Goal: Task Accomplishment & Management: Manage account settings

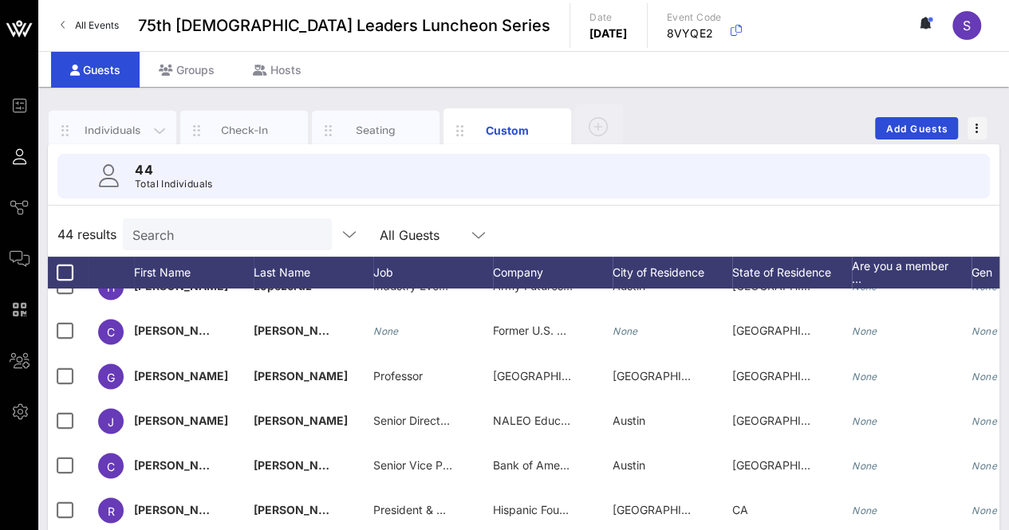
click at [123, 126] on div "Individuals" at bounding box center [112, 130] width 71 height 15
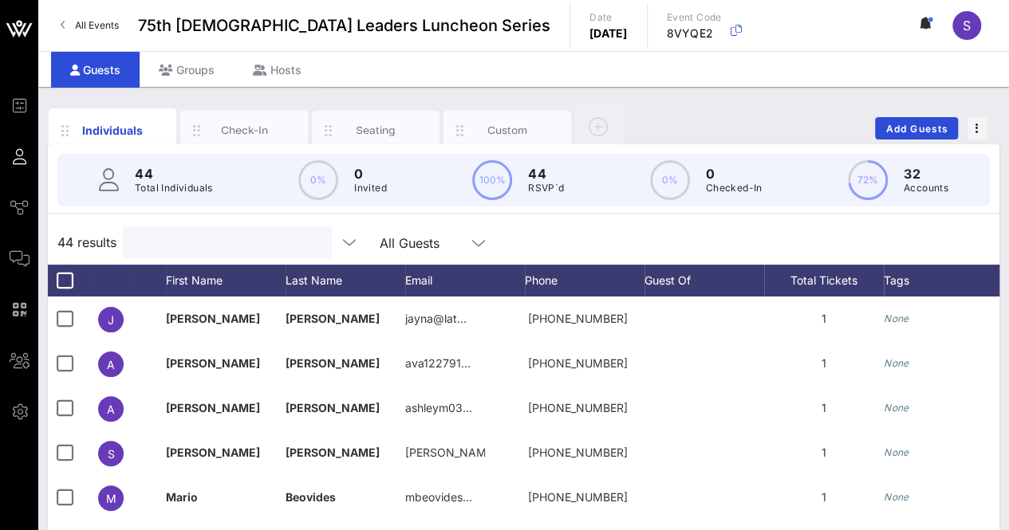
click at [181, 235] on input "text" at bounding box center [225, 242] width 187 height 21
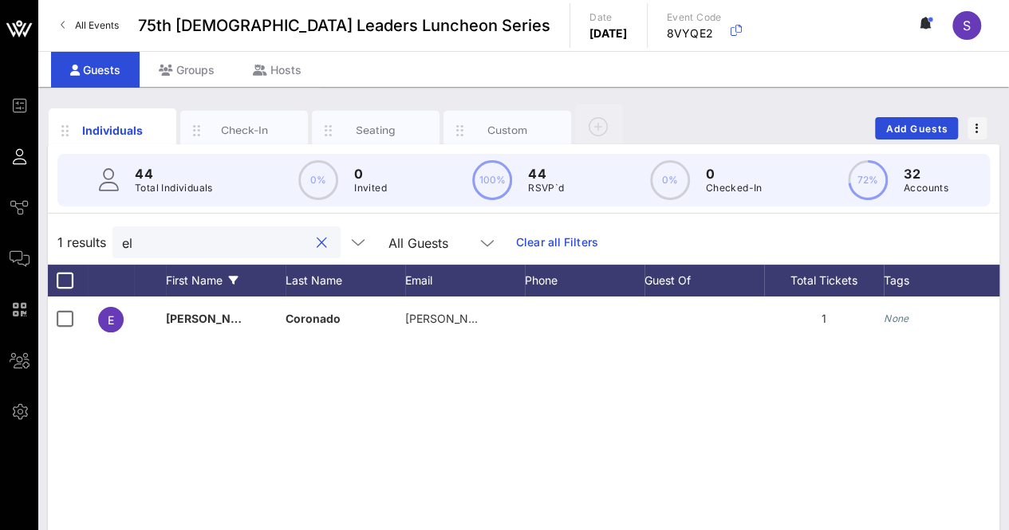
type input "e"
type input "elain"
click at [526, 125] on div "Custom" at bounding box center [507, 130] width 71 height 15
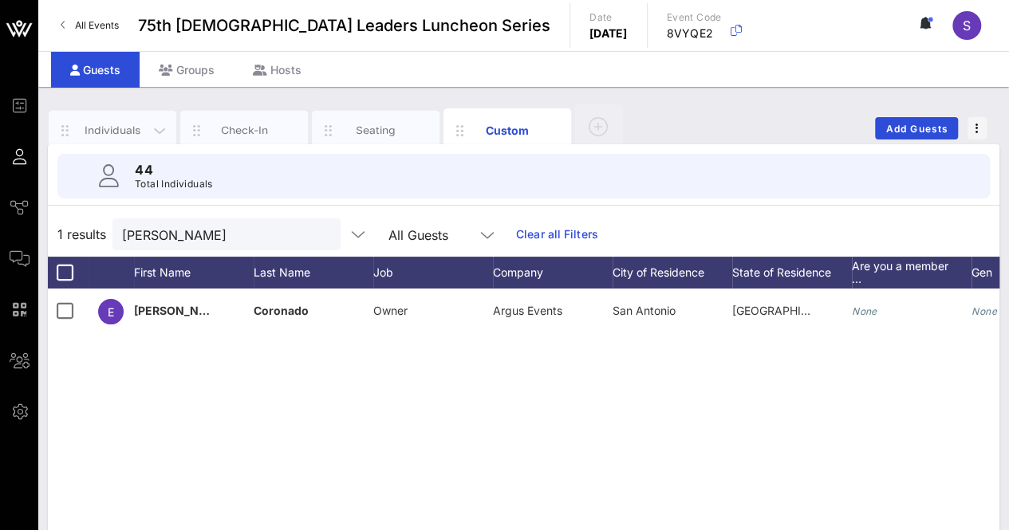
click at [108, 115] on div "Individuals" at bounding box center [113, 131] width 128 height 40
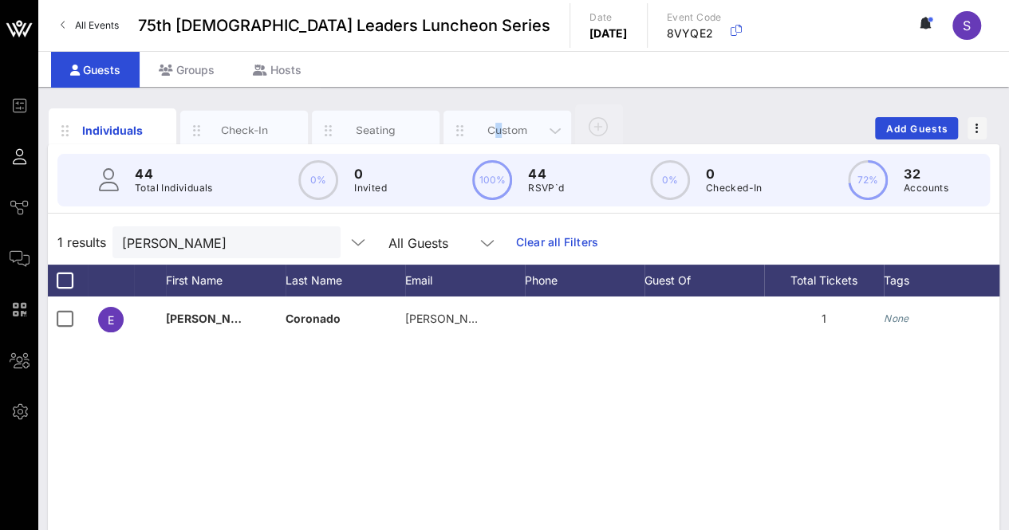
click at [499, 126] on div "Custom" at bounding box center [507, 130] width 71 height 15
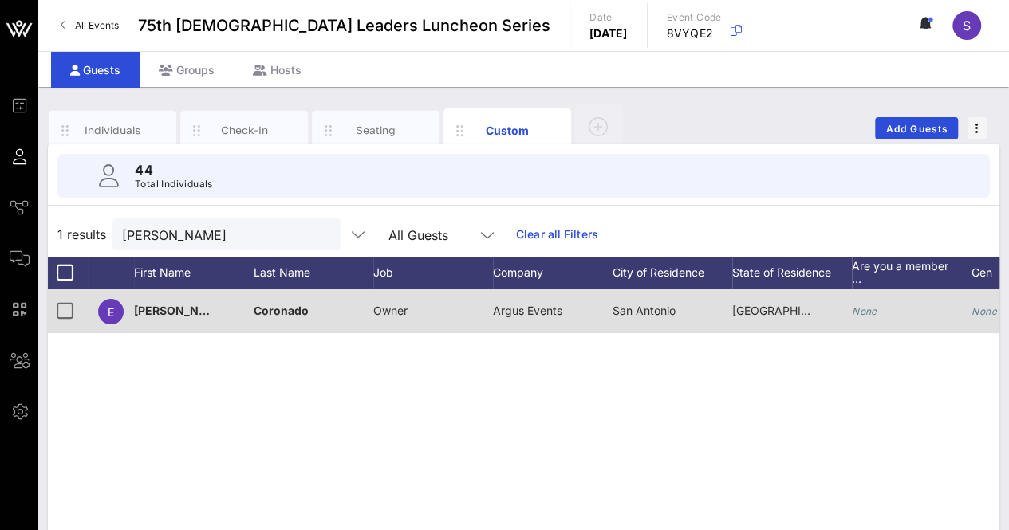
click at [389, 302] on div "Owner" at bounding box center [390, 311] width 34 height 45
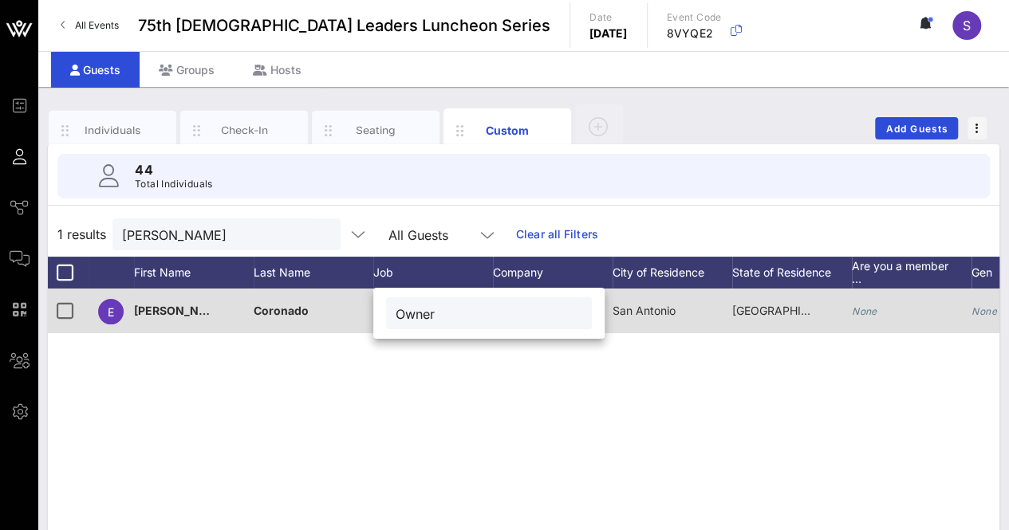
click at [392, 307] on div "Owner" at bounding box center [489, 313] width 206 height 32
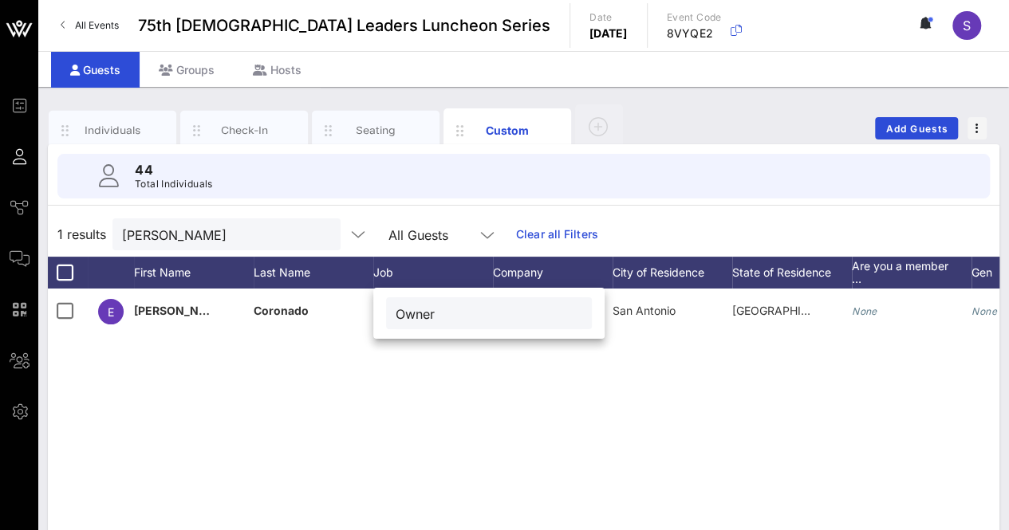
drag, startPoint x: 391, startPoint y: 302, endPoint x: 423, endPoint y: 326, distance: 39.9
click at [395, 309] on div "Owner" at bounding box center [489, 313] width 206 height 32
click at [423, 326] on div "Owner" at bounding box center [488, 313] width 187 height 32
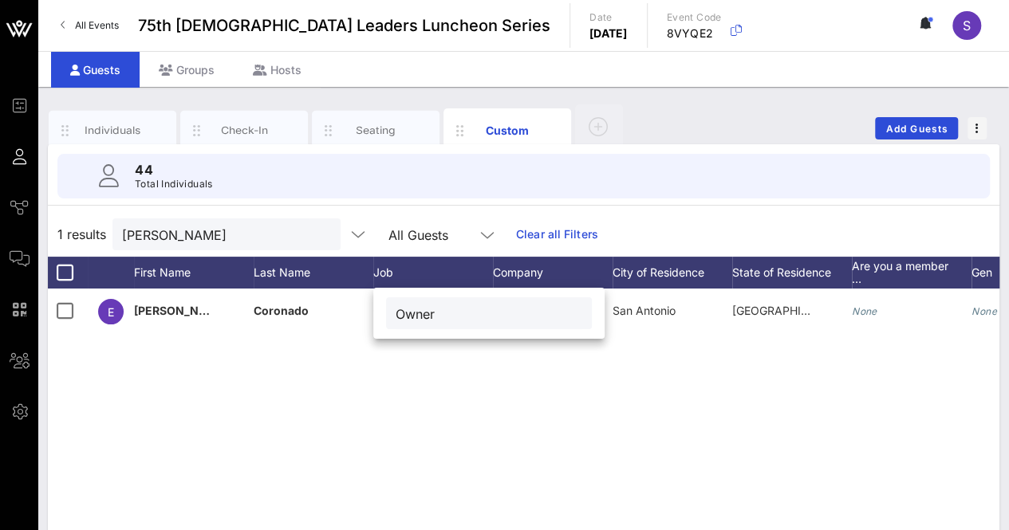
click at [415, 320] on input "Owner" at bounding box center [488, 313] width 187 height 21
click at [415, 318] on input "Owner" at bounding box center [488, 313] width 187 height 21
click at [415, 317] on input "Owner" at bounding box center [488, 313] width 187 height 21
type input "President + Chief Strategist"
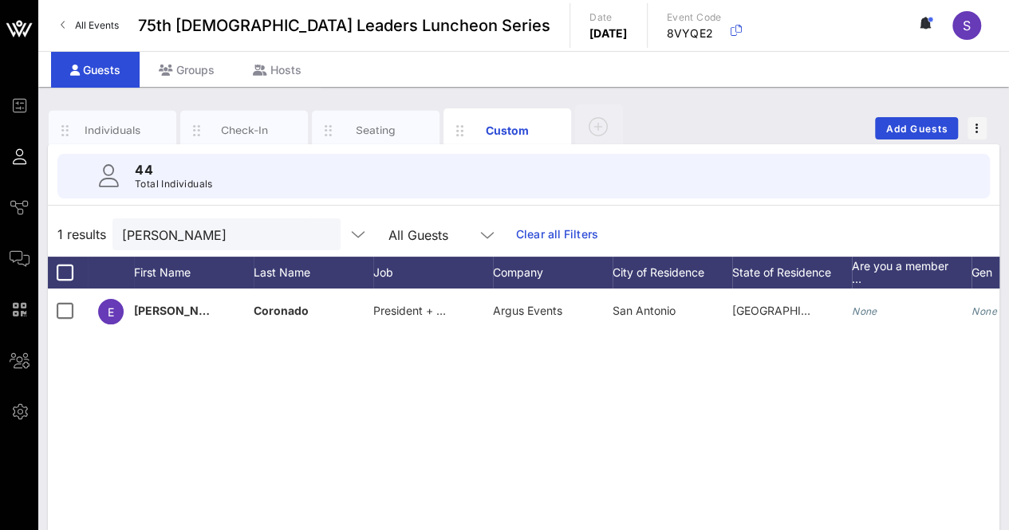
drag, startPoint x: 533, startPoint y: 395, endPoint x: 537, endPoint y: 355, distance: 40.1
click at [533, 394] on div "E Elaine Coronado President + Chief Strategist Argus Events San Antonio TX None…" at bounding box center [523, 528] width 951 height 478
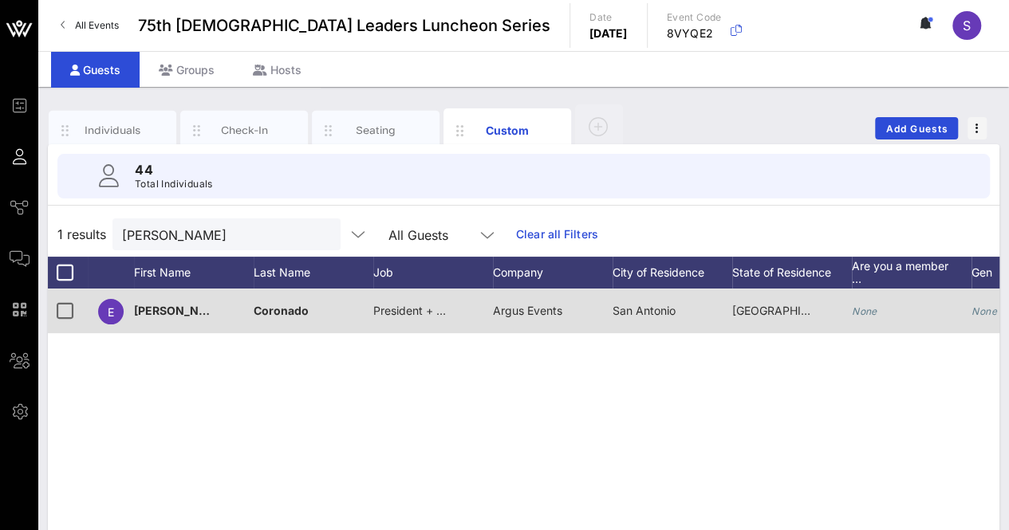
click at [527, 315] on span "Argus Events" at bounding box center [527, 311] width 69 height 14
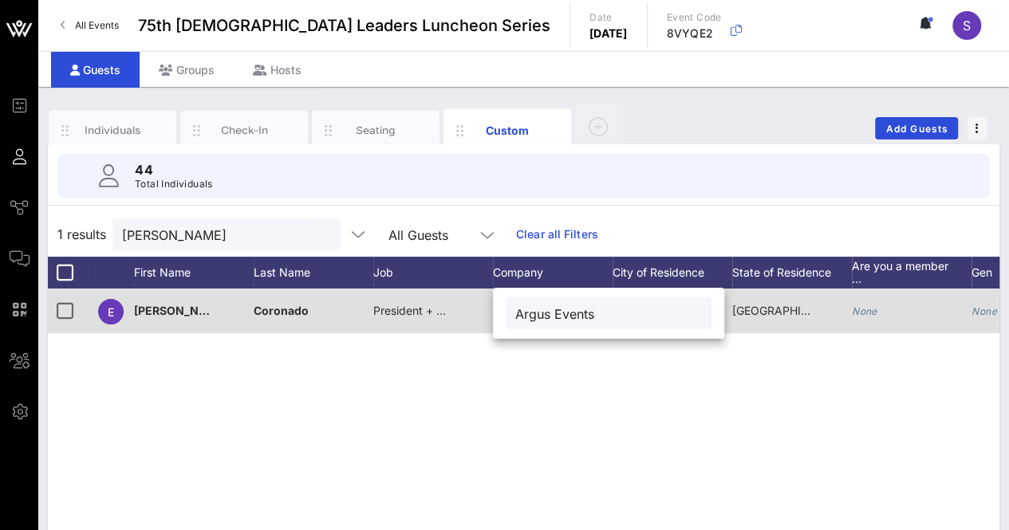
click at [527, 315] on input "Argus Events" at bounding box center [608, 313] width 187 height 21
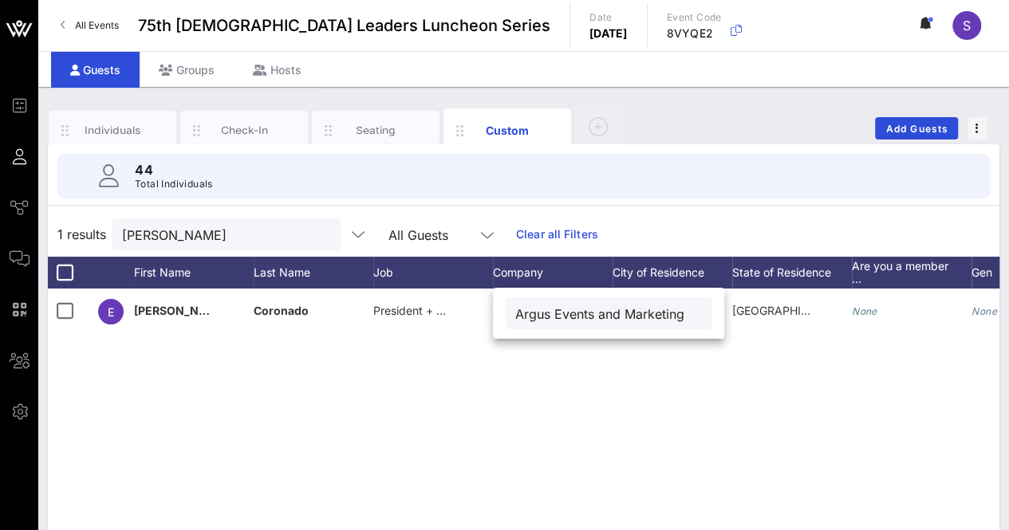
scroll to position [0, 2]
type input "Argus Events and Marketing"
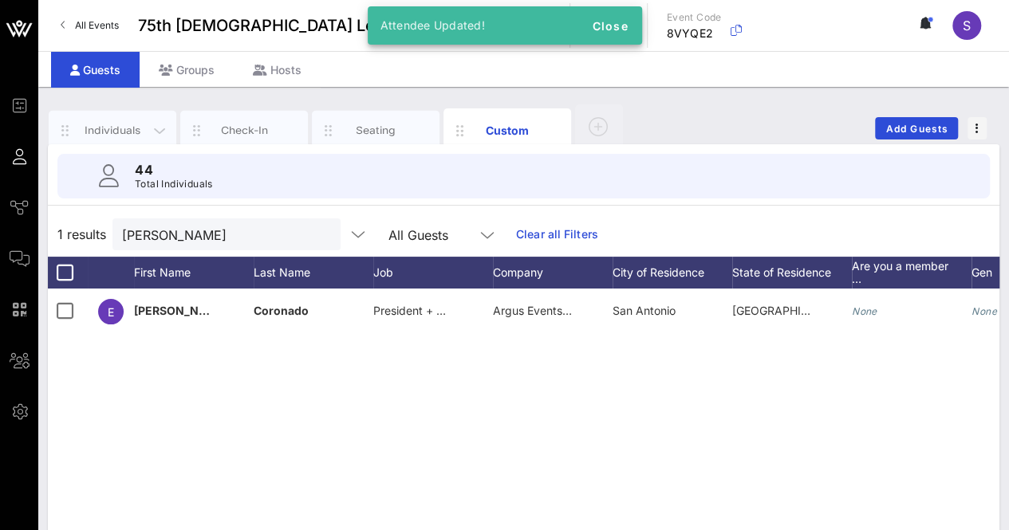
click at [107, 130] on div "Individuals" at bounding box center [112, 130] width 71 height 15
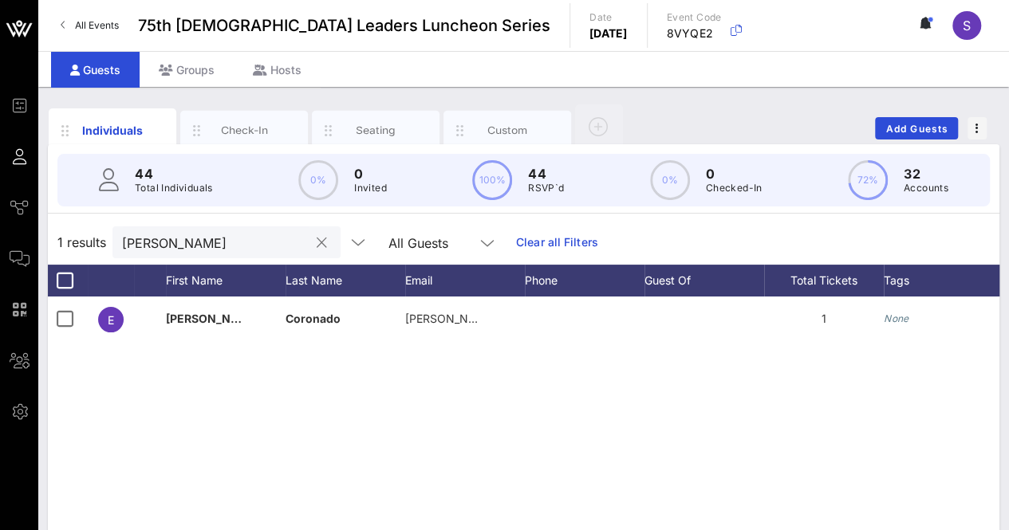
click at [201, 245] on input "elain" at bounding box center [215, 242] width 187 height 21
click at [190, 238] on input "elain" at bounding box center [215, 242] width 187 height 21
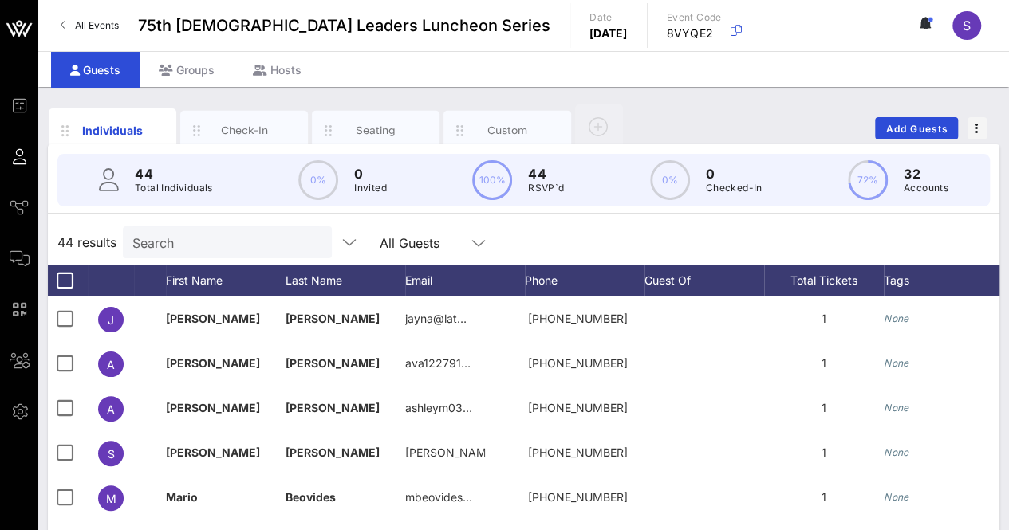
click at [716, 101] on div "Individuals Check-In Seating Custom Add Guests 44 Total Individuals 0% 0 Invite…" at bounding box center [523, 439] width 970 height 704
click at [233, 234] on input "Search" at bounding box center [225, 242] width 187 height 21
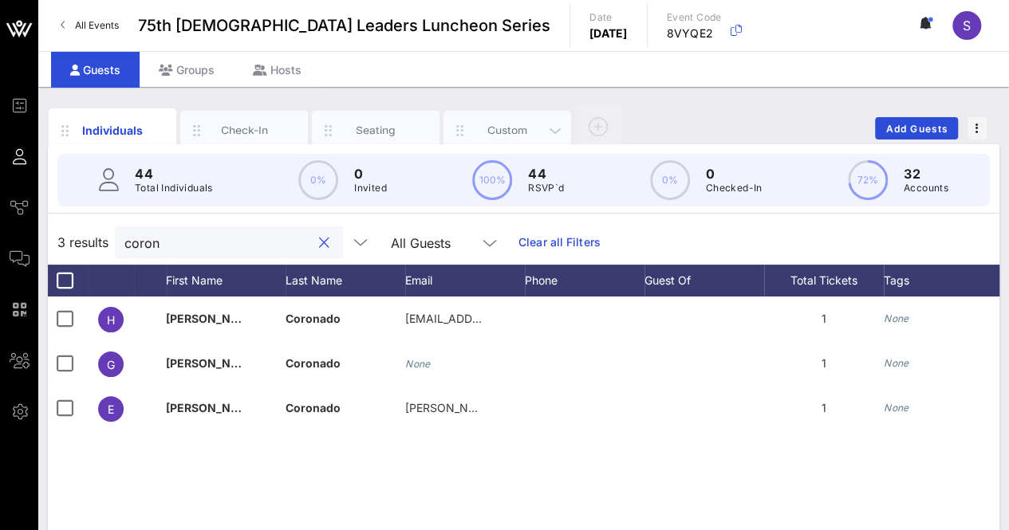
type input "coron"
click at [518, 130] on div "Custom" at bounding box center [507, 130] width 71 height 15
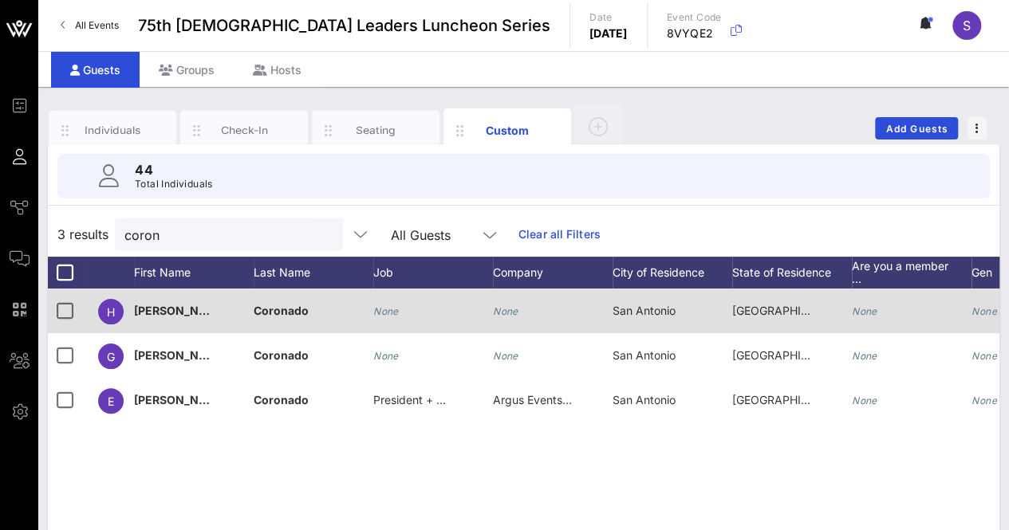
click at [503, 307] on icon "None" at bounding box center [506, 311] width 26 height 12
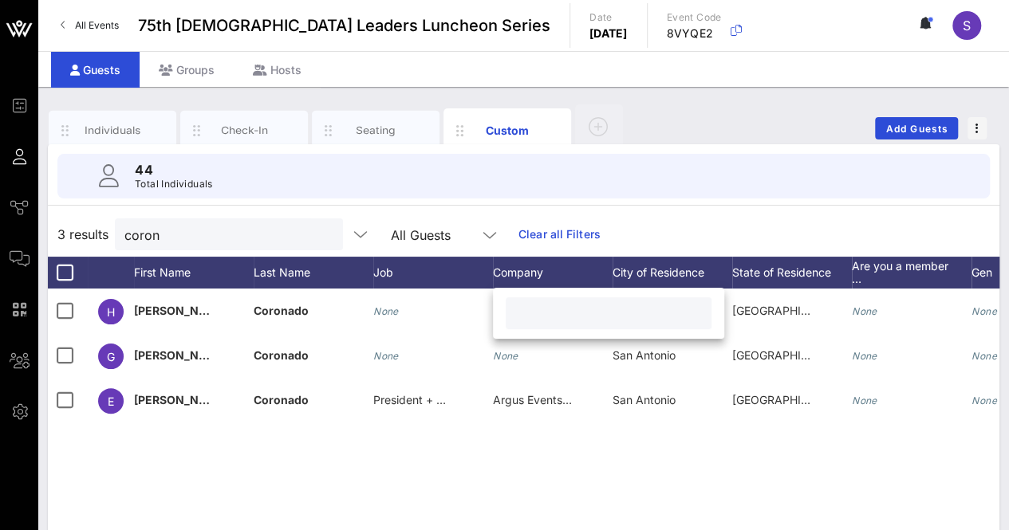
drag, startPoint x: 503, startPoint y: 307, endPoint x: 545, endPoint y: 322, distance: 44.1
click at [545, 322] on input "text" at bounding box center [608, 313] width 187 height 21
drag, startPoint x: 539, startPoint y: 324, endPoint x: 519, endPoint y: 317, distance: 21.5
click at [519, 317] on input "text" at bounding box center [608, 313] width 187 height 21
paste input "Guest/San Antonio"
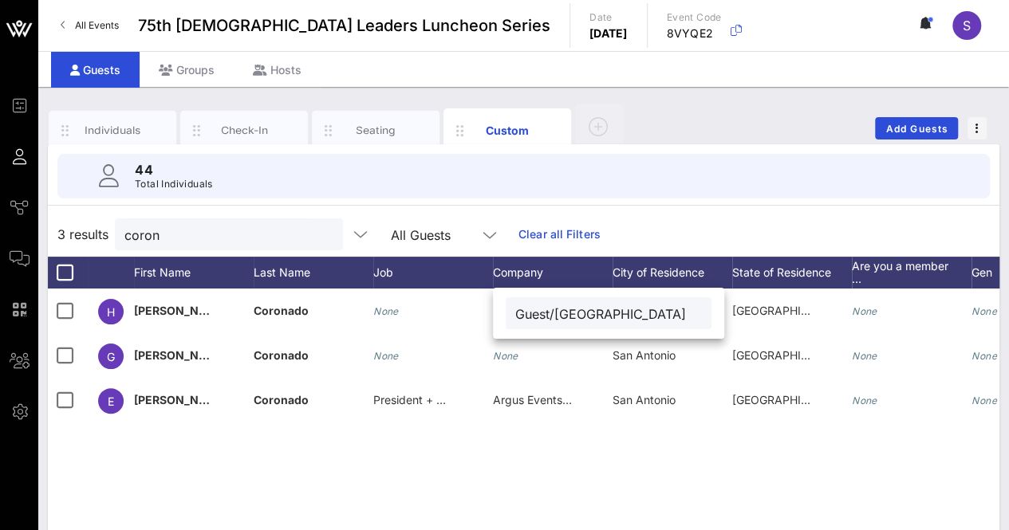
type input "Guest/San Antonio"
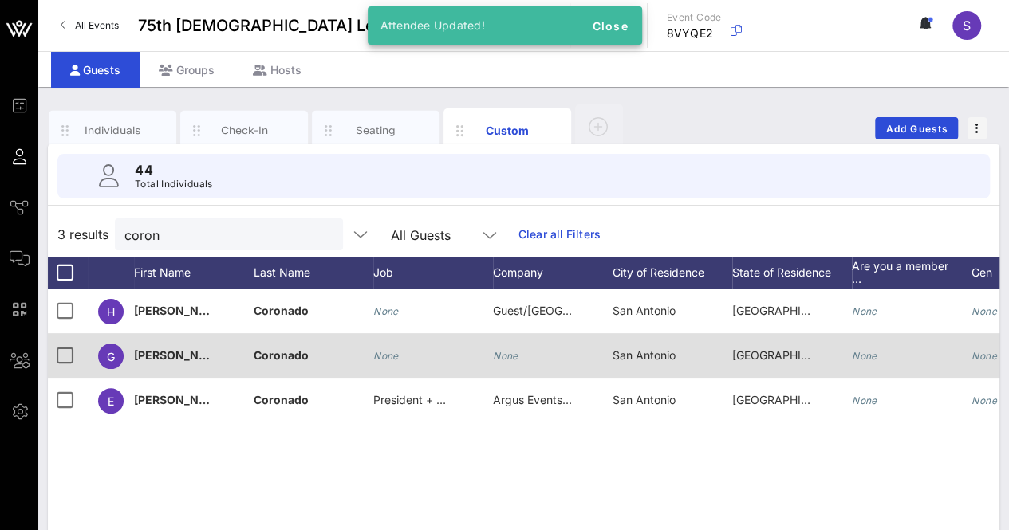
click at [488, 346] on div "None" at bounding box center [433, 364] width 120 height 63
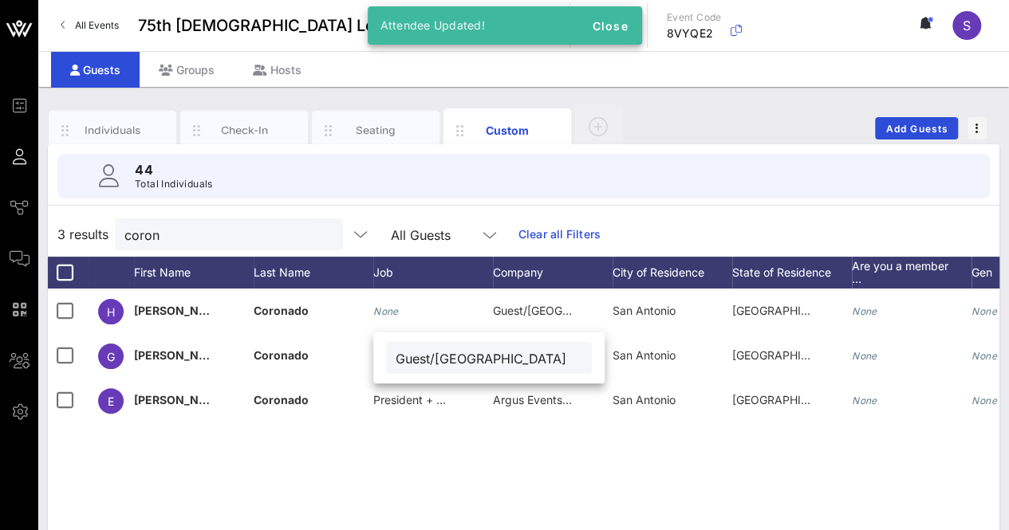
type input "Guest/San Antonio"
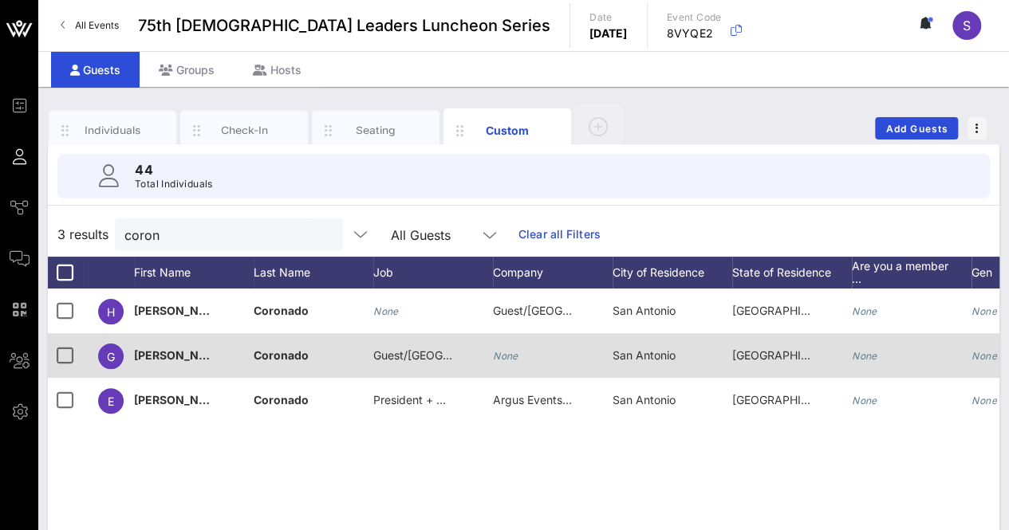
click at [419, 347] on div "Guest/San Antonio" at bounding box center [413, 355] width 80 height 45
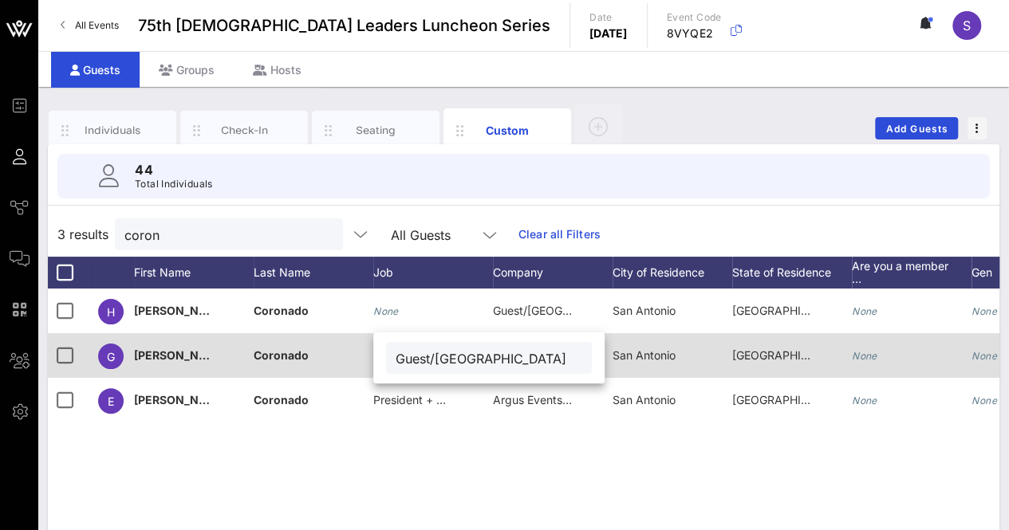
click at [419, 347] on div "Guest/San Antonio" at bounding box center [488, 358] width 187 height 32
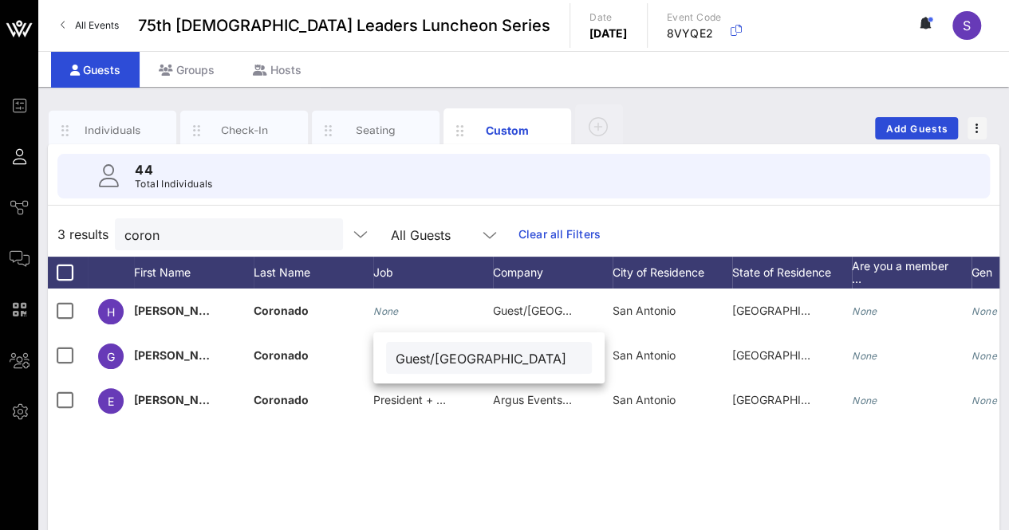
click at [424, 363] on input "Guest/San Antonio" at bounding box center [488, 358] width 187 height 21
click at [426, 363] on input "Guest/San Antonio" at bounding box center [488, 358] width 187 height 21
drag, startPoint x: 474, startPoint y: 445, endPoint x: 517, endPoint y: 460, distance: 45.6
click at [473, 447] on div "H Helen Coronado None Guest/San Antonio San Antonio TX None None Hispanic or La…" at bounding box center [523, 528] width 951 height 478
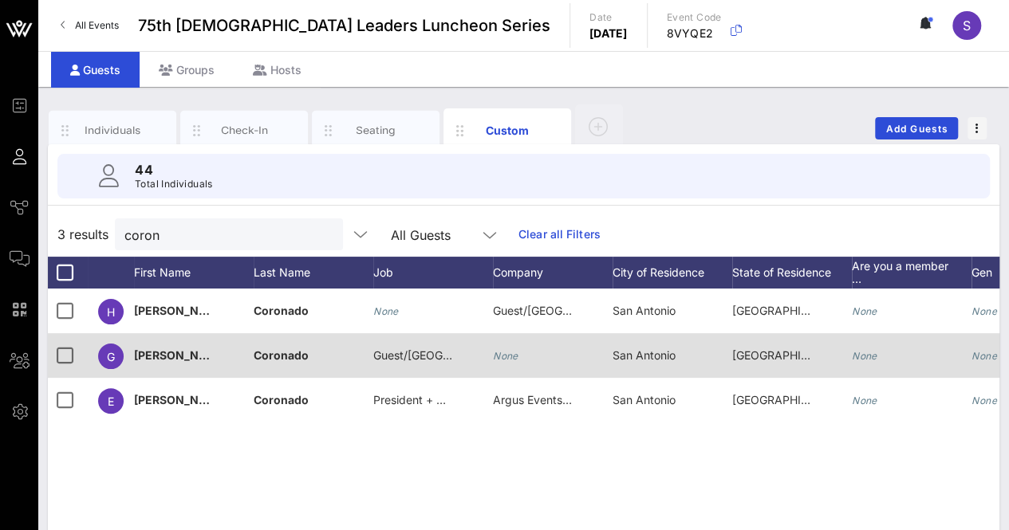
click at [442, 352] on span "Guest/San Antonio" at bounding box center [447, 355] width 148 height 14
type input "Guest/San Antonio"
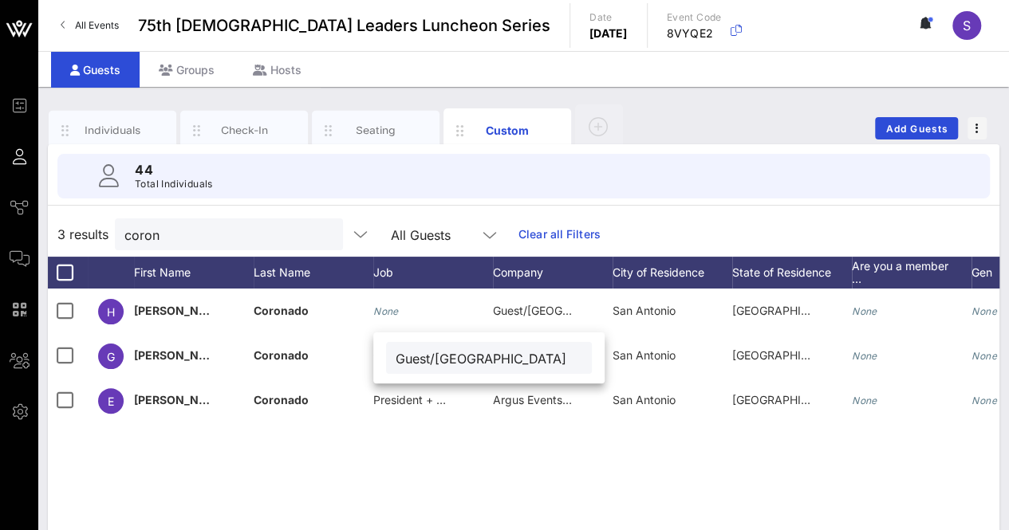
click at [419, 353] on input "Guest/San Antonio" at bounding box center [488, 358] width 187 height 21
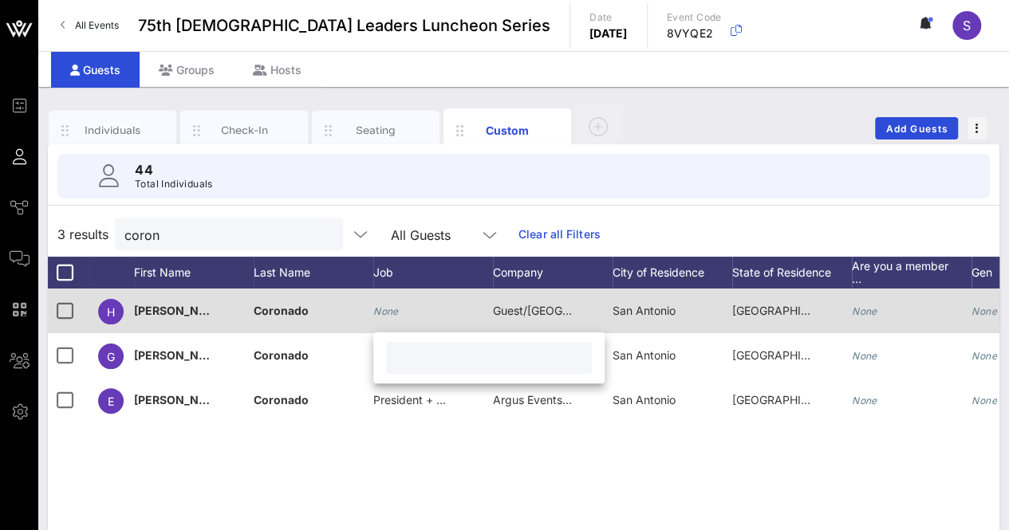
click at [553, 323] on div "Guest/San Antonio" at bounding box center [533, 311] width 80 height 45
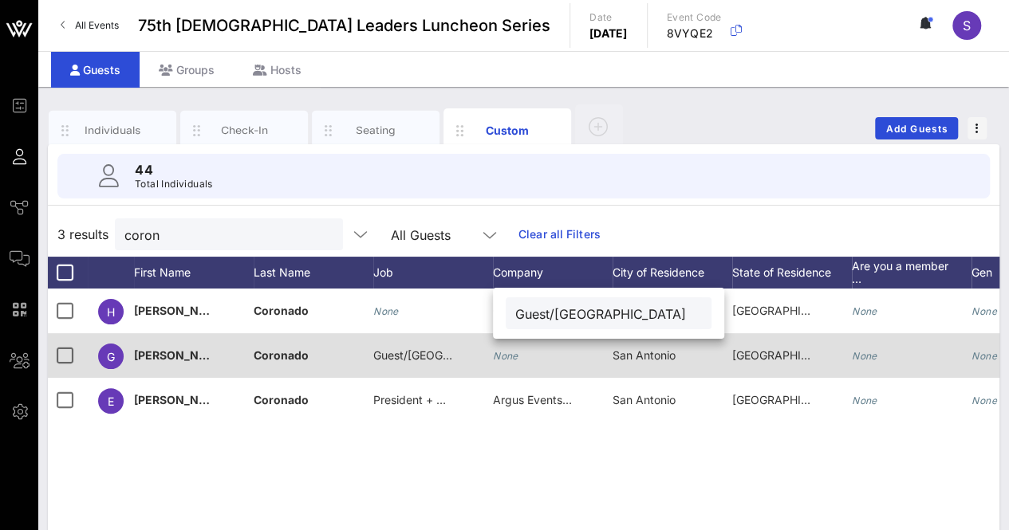
click at [424, 369] on div "Guest/San Antonio" at bounding box center [413, 355] width 80 height 45
type input "Guest/San Antonio"
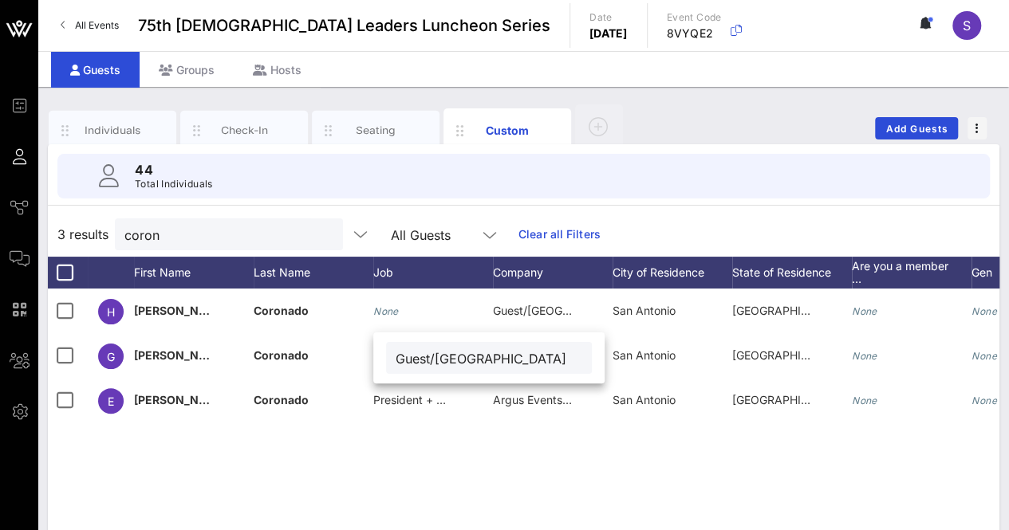
click at [423, 360] on input "Guest/San Antonio" at bounding box center [488, 358] width 187 height 21
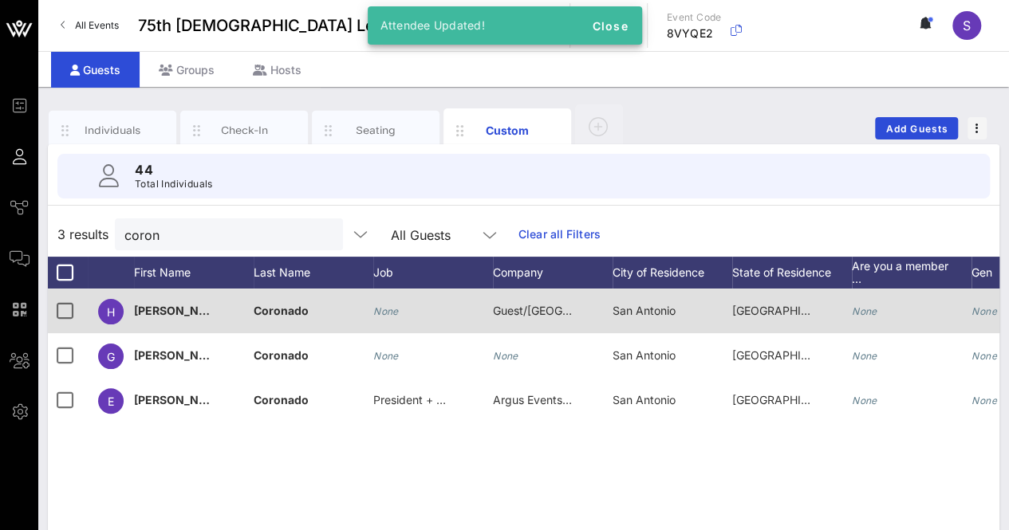
click at [553, 307] on span "Guest/San Antonio" at bounding box center [567, 311] width 148 height 14
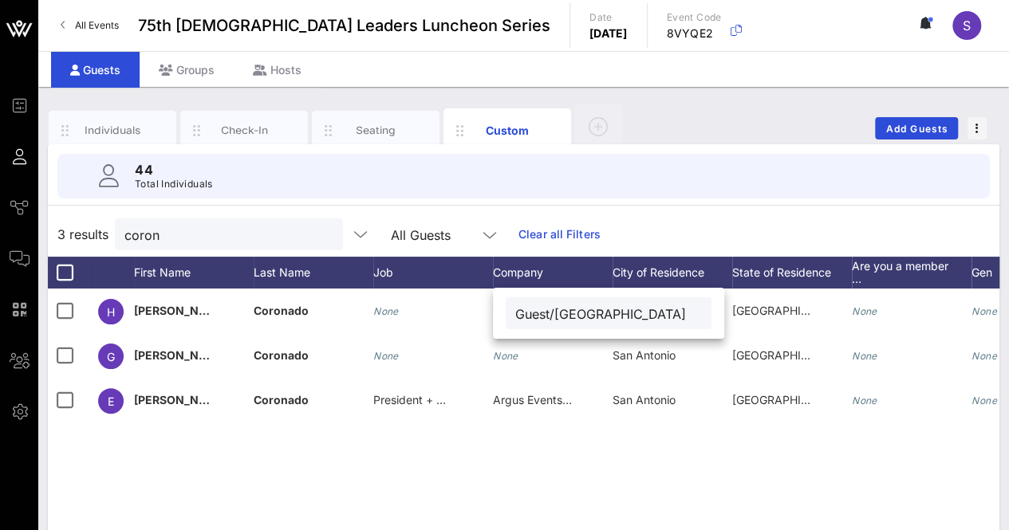
click at [517, 317] on input "Guest/San Antonio" at bounding box center [608, 313] width 187 height 21
type input "Chairman Guest/[GEOGRAPHIC_DATA]"
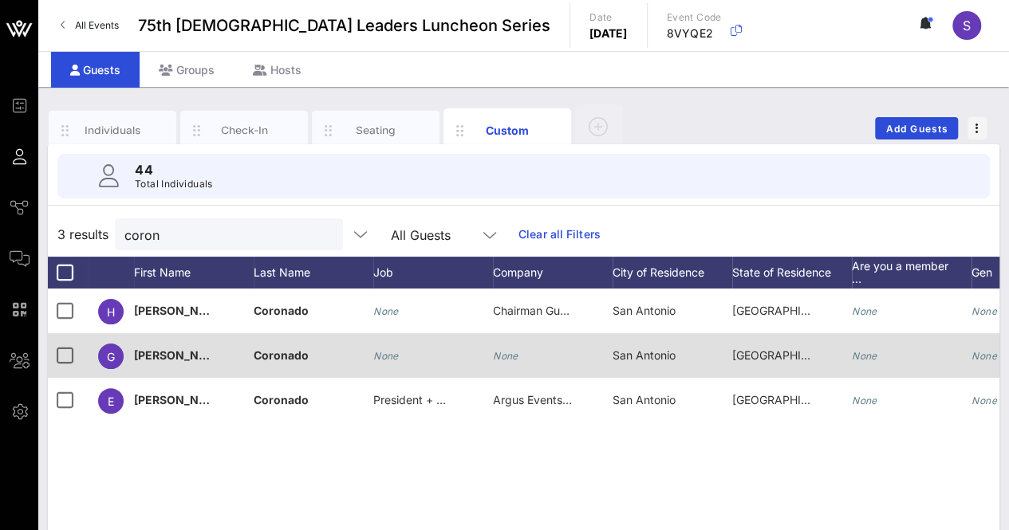
click at [537, 361] on div "None" at bounding box center [553, 364] width 120 height 63
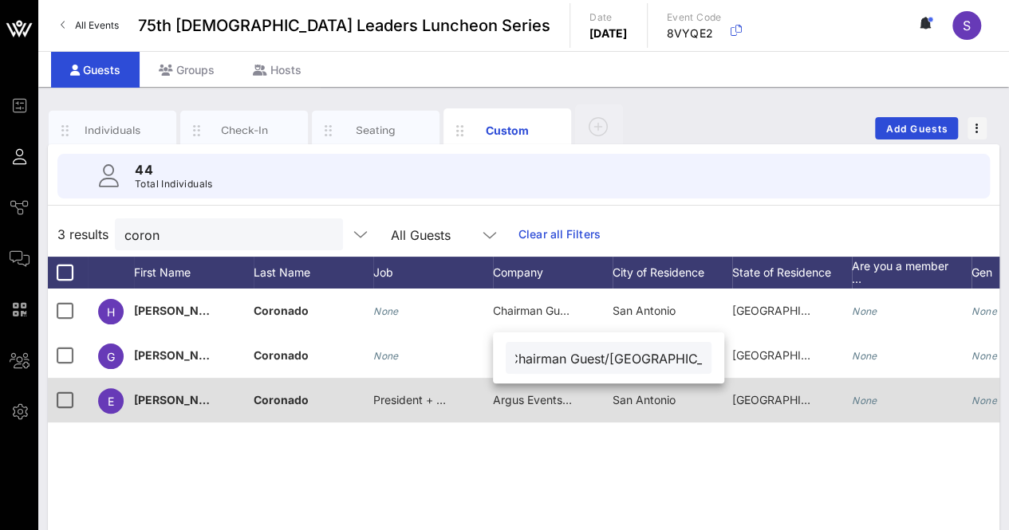
scroll to position [0, 0]
type input "Chairman Guest/[GEOGRAPHIC_DATA]"
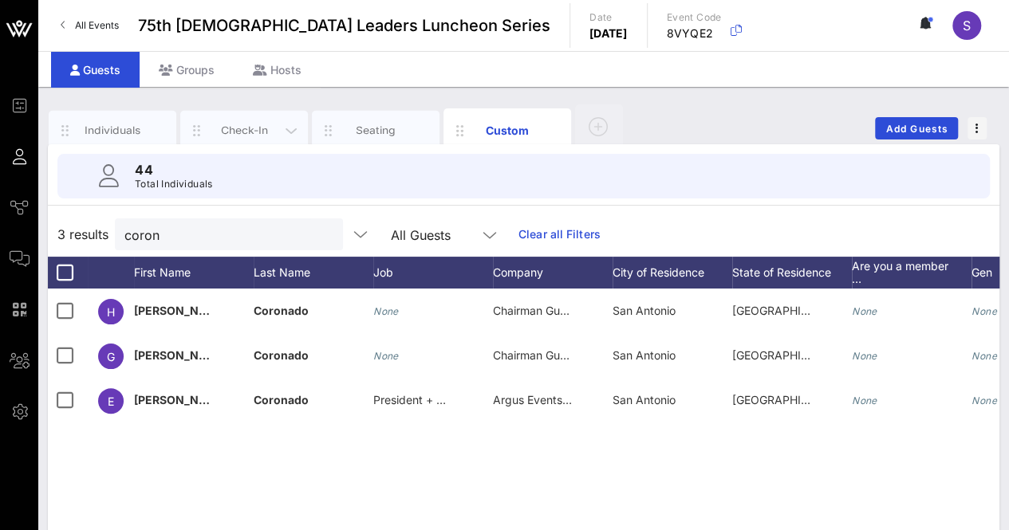
drag, startPoint x: 303, startPoint y: 235, endPoint x: 228, endPoint y: 120, distance: 137.1
click at [319, 235] on button "clear icon" at bounding box center [324, 235] width 10 height 16
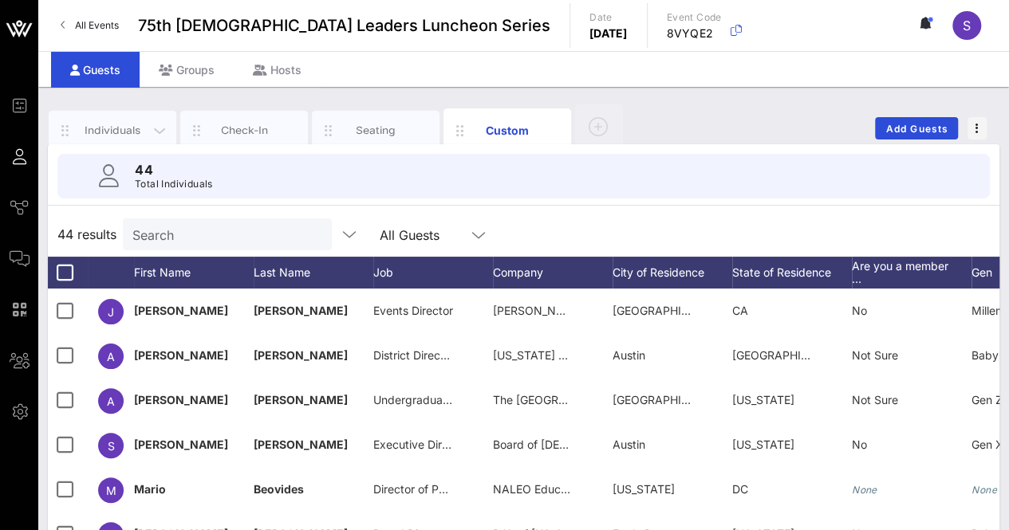
click at [103, 128] on div "Individuals" at bounding box center [112, 130] width 71 height 15
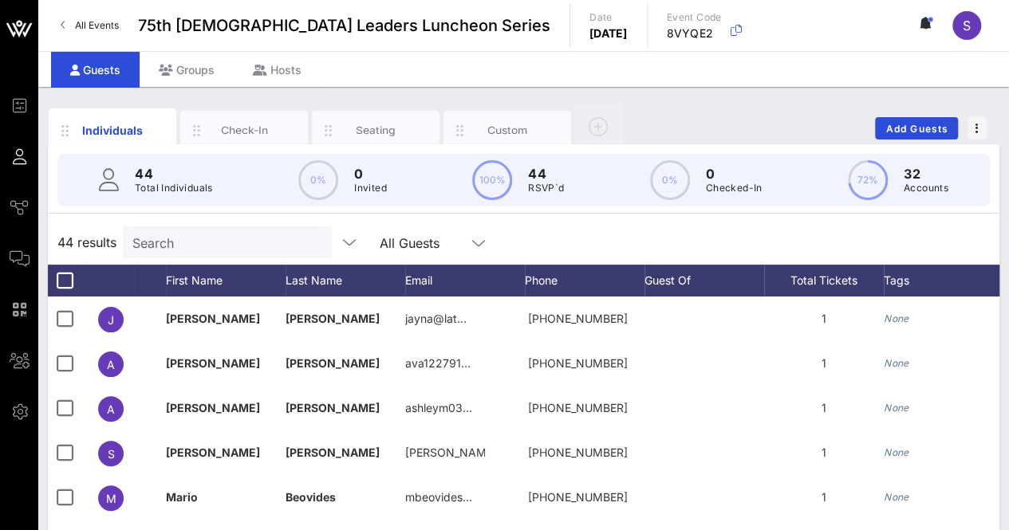
click at [541, 235] on div "44 results Search All Guests" at bounding box center [523, 242] width 951 height 45
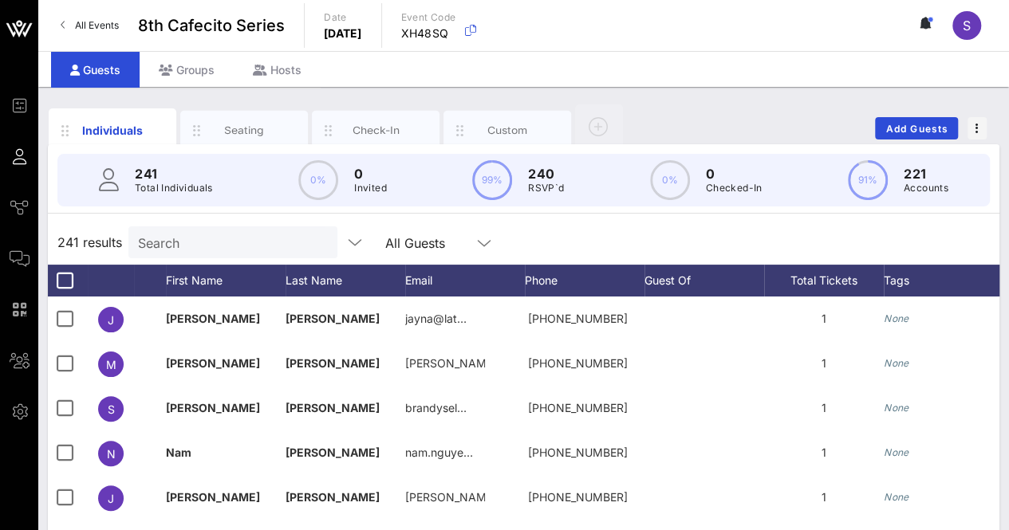
click at [261, 238] on input "Search" at bounding box center [231, 242] width 187 height 21
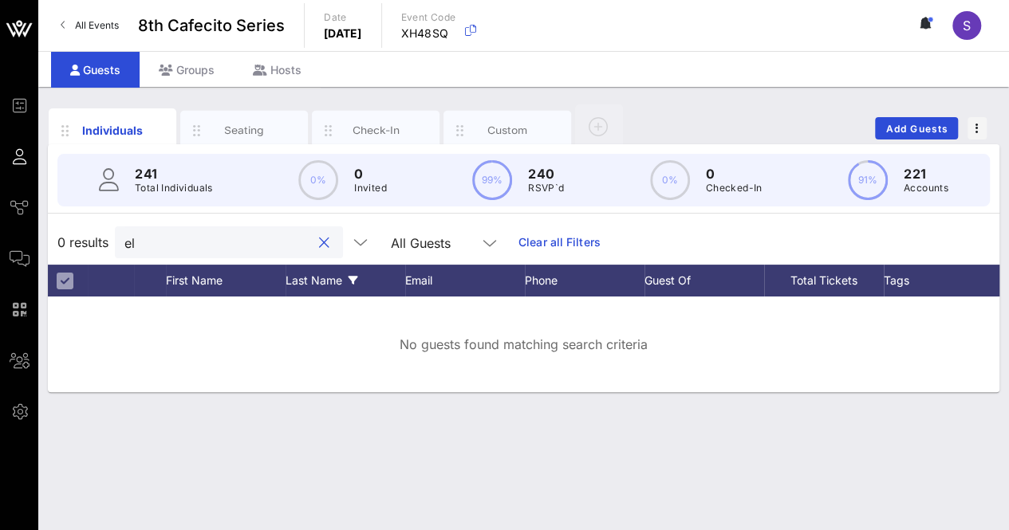
type input "e"
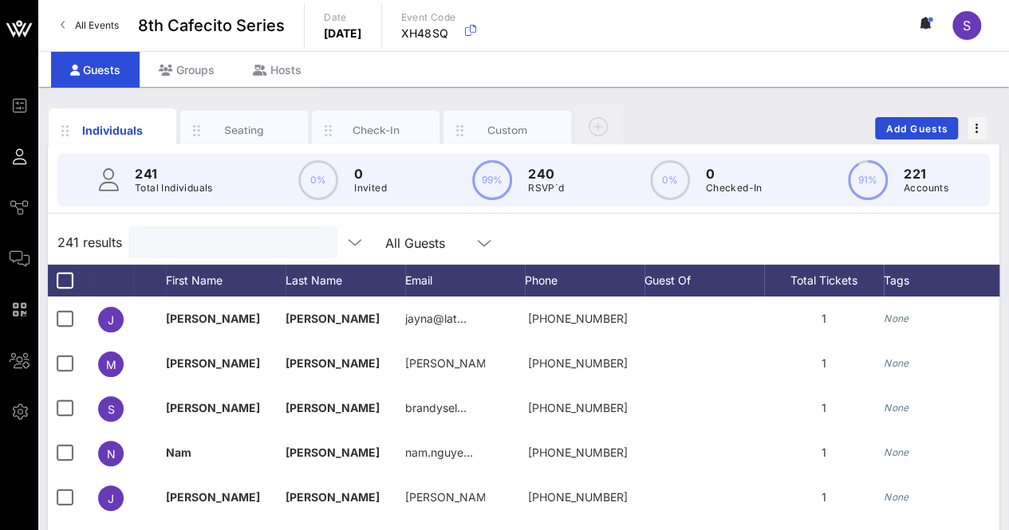
click at [749, 87] on div "Individuals Seating Check-In Custom Add Guests 241 Total Individuals 0% 0 Invit…" at bounding box center [523, 439] width 970 height 704
click at [772, 104] on div "Individuals Seating Check-In Custom Add Guests" at bounding box center [523, 128] width 951 height 51
click at [671, 103] on div "Individuals Seating Check-In Custom Add Guests" at bounding box center [523, 128] width 951 height 51
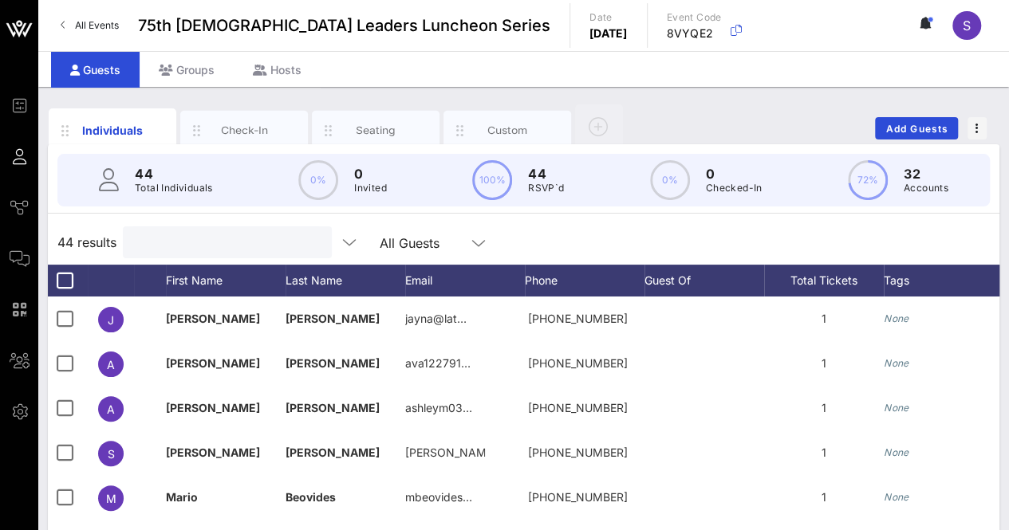
click at [248, 238] on input "text" at bounding box center [225, 242] width 187 height 21
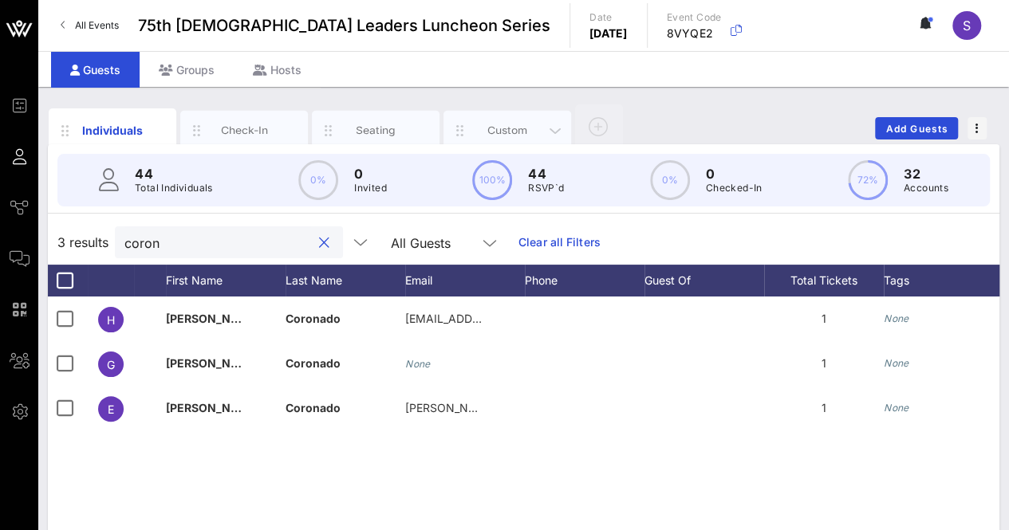
type input "coron"
click at [511, 120] on div "Custom" at bounding box center [507, 131] width 128 height 40
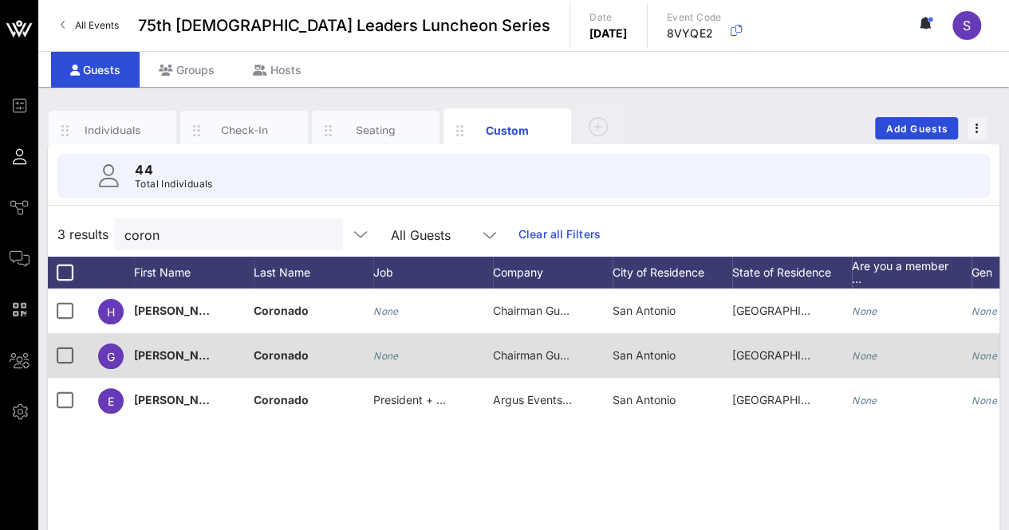
click at [517, 360] on span "Chairman Guest/[GEOGRAPHIC_DATA]" at bounding box center [593, 355] width 201 height 14
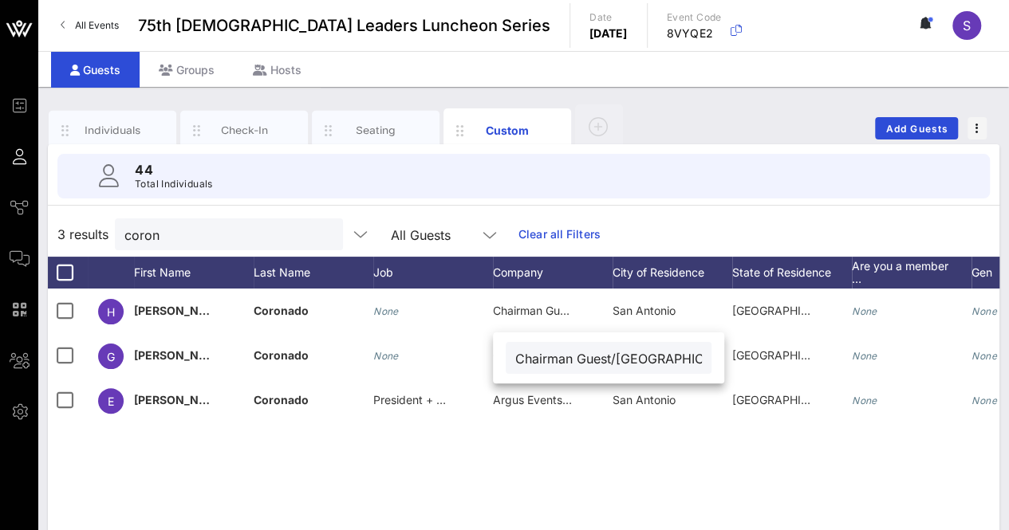
scroll to position [0, 6]
click at [517, 355] on input "Chairman Guest/[GEOGRAPHIC_DATA]" at bounding box center [608, 358] width 187 height 21
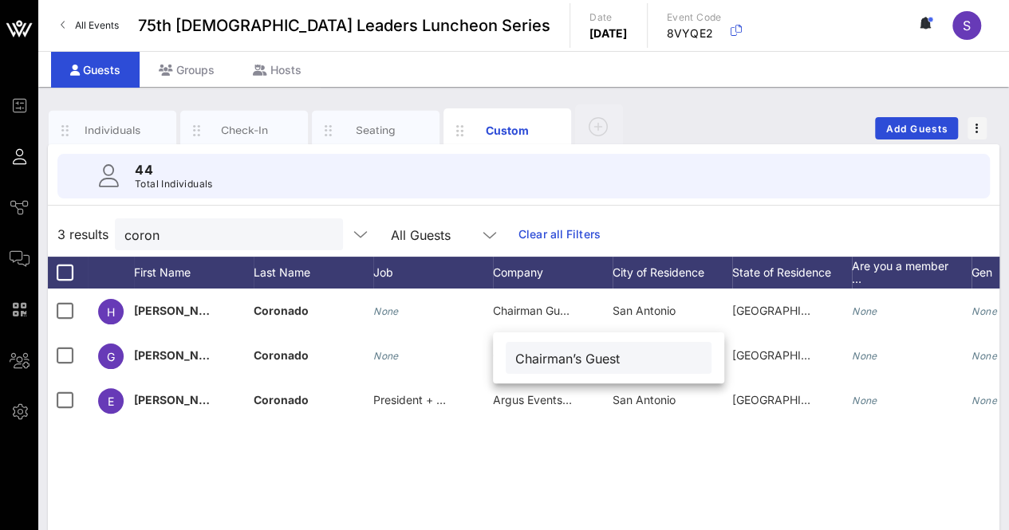
scroll to position [0, 0]
type input "Chairman’s Guest"
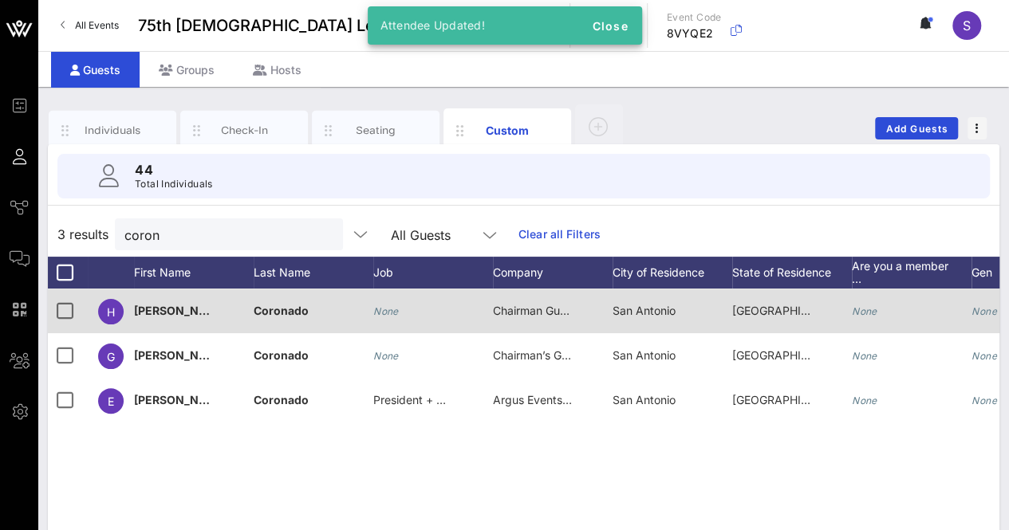
click at [553, 315] on span "Chairman Guest/[GEOGRAPHIC_DATA]" at bounding box center [593, 311] width 201 height 14
click at [0, 0] on input "Chairman Guest/[GEOGRAPHIC_DATA]" at bounding box center [0, 0] width 0 height 0
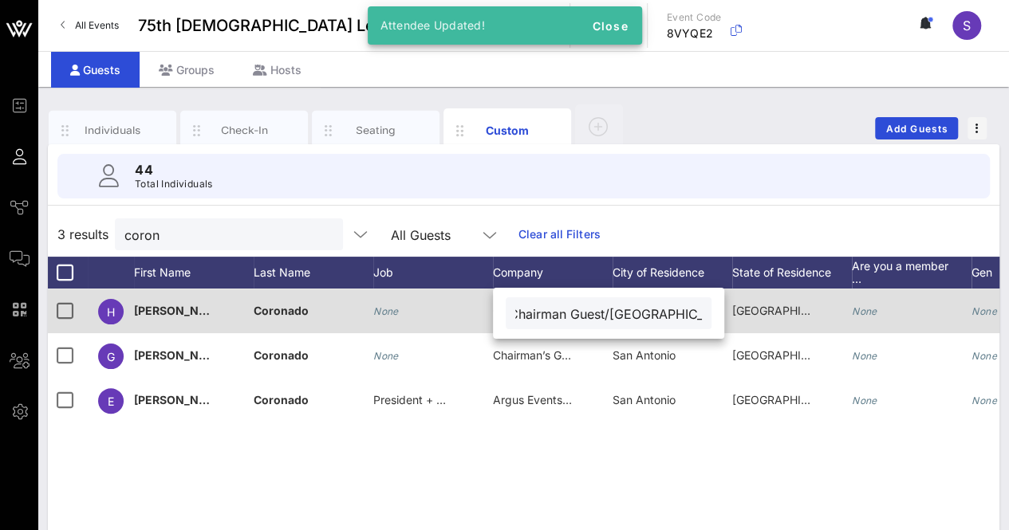
click at [553, 315] on input "Chairman Guest/[GEOGRAPHIC_DATA]" at bounding box center [608, 313] width 187 height 21
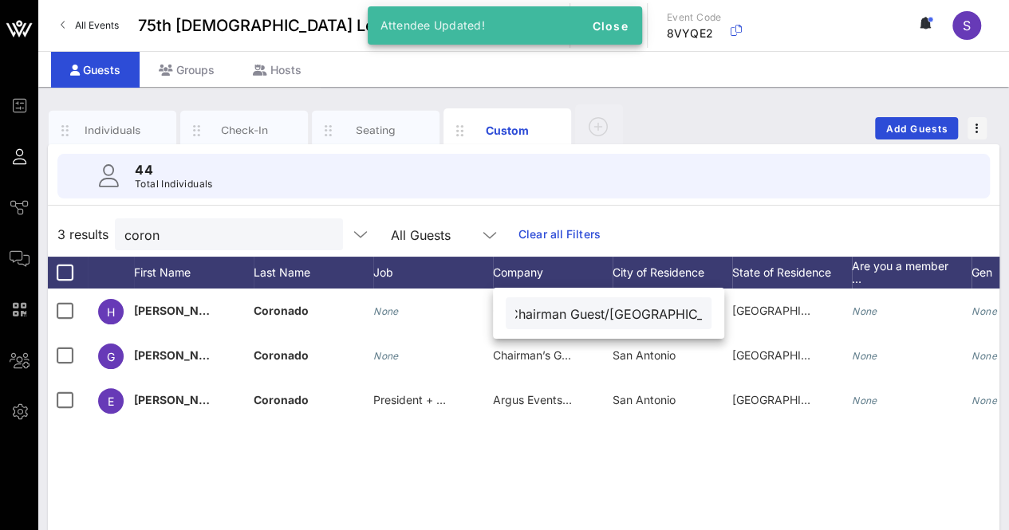
paste input "’s Guest"
type input "Chairman’s Guest"
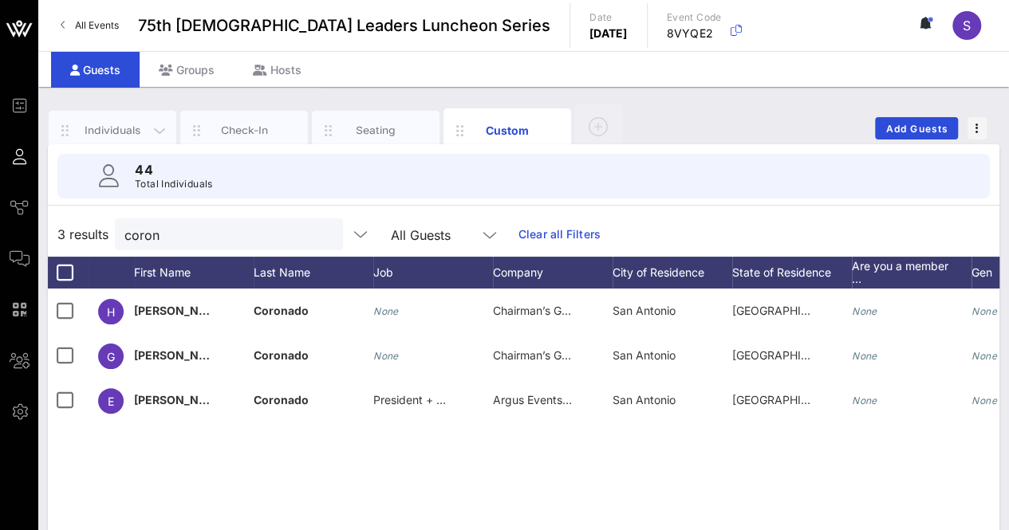
click at [118, 126] on div "Individuals" at bounding box center [112, 130] width 71 height 15
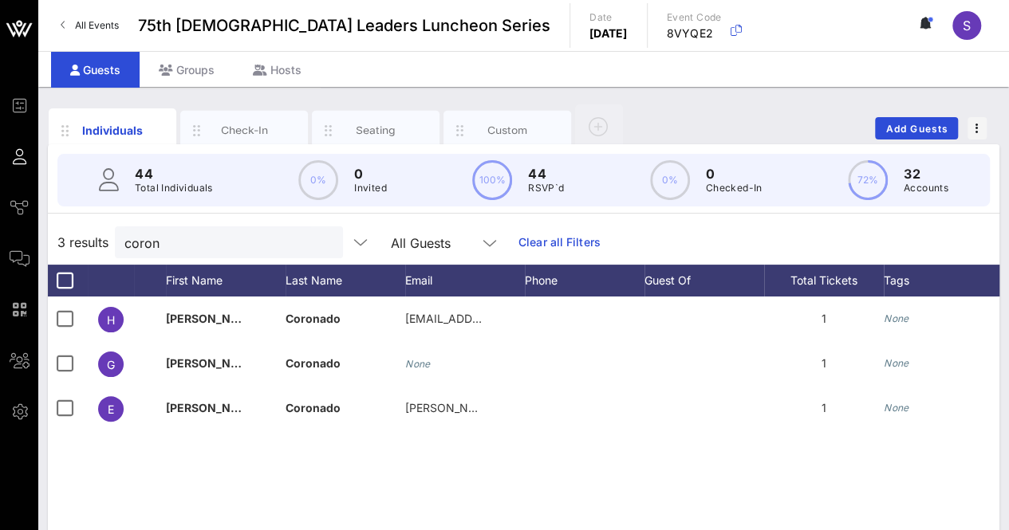
drag, startPoint x: 306, startPoint y: 242, endPoint x: 395, endPoint y: 244, distance: 89.3
click at [319, 241] on button "clear icon" at bounding box center [324, 243] width 10 height 16
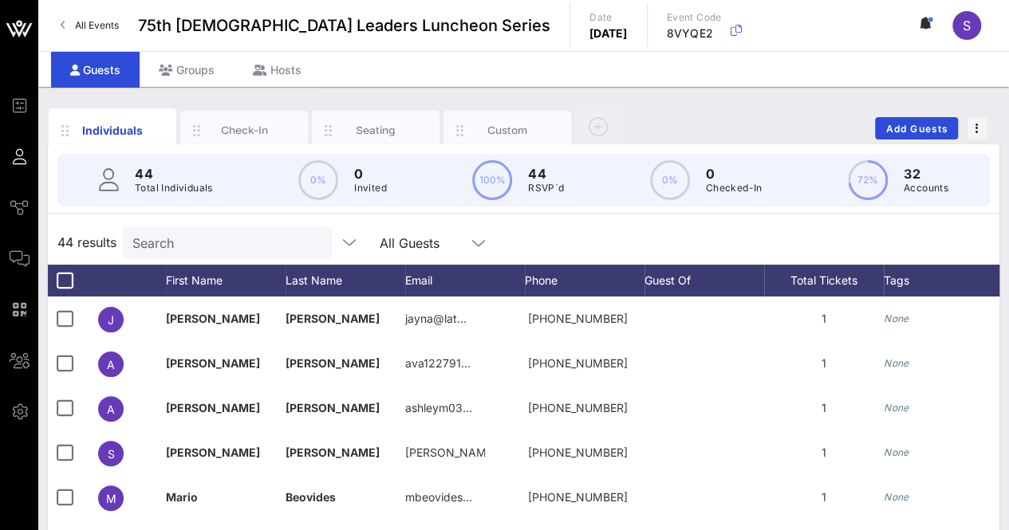
click at [661, 237] on div "44 results Search All Guests" at bounding box center [523, 242] width 951 height 45
